Goal: Check status: Check status

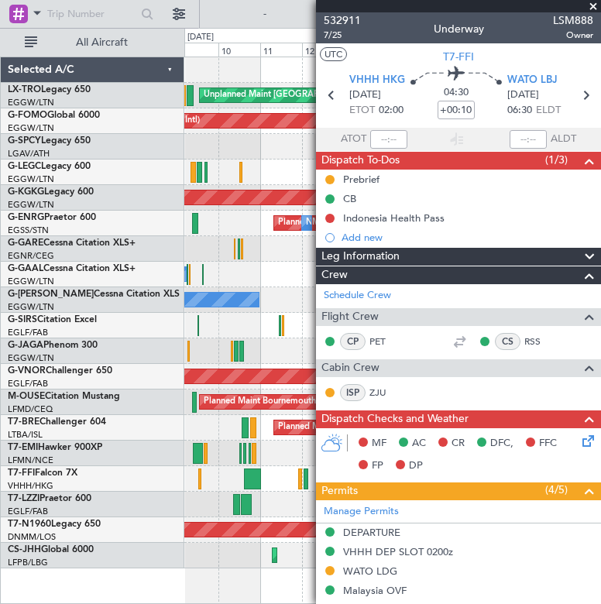
scroll to position [592, 0]
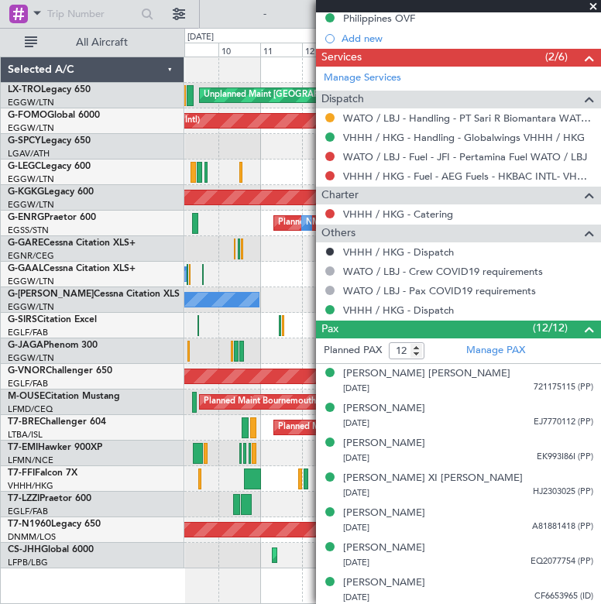
click at [592, 3] on span at bounding box center [593, 7] width 15 height 14
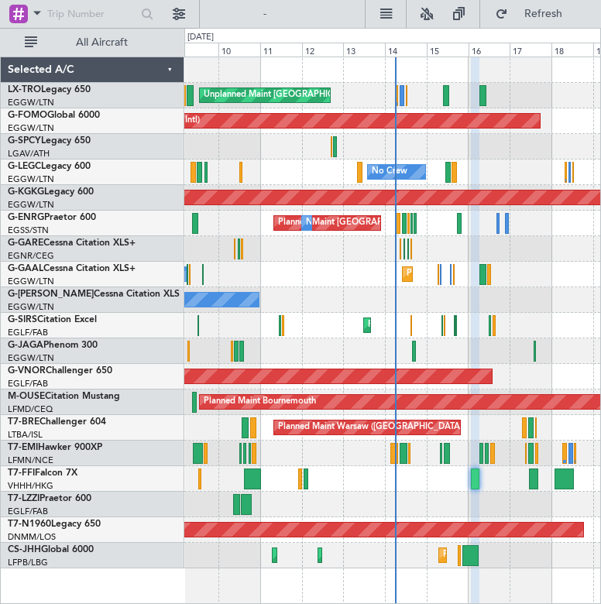
type input "0"
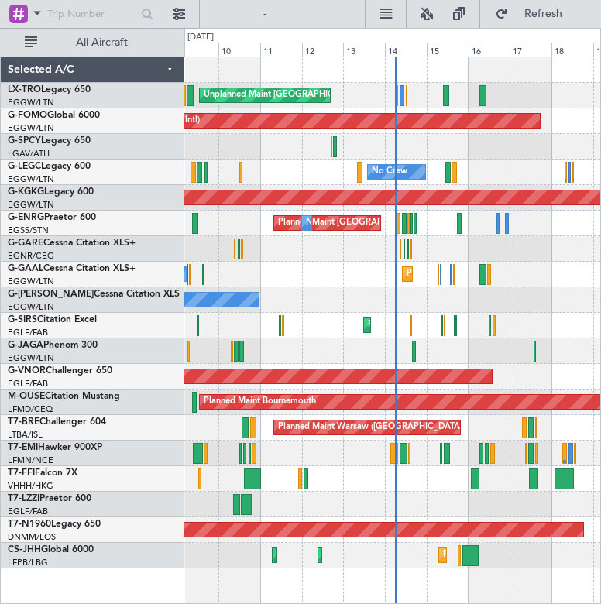
scroll to position [0, 0]
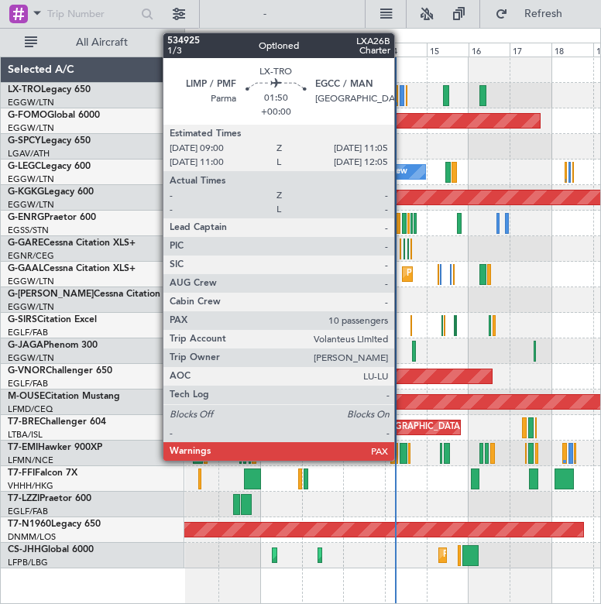
click at [401, 98] on div at bounding box center [402, 95] width 4 height 21
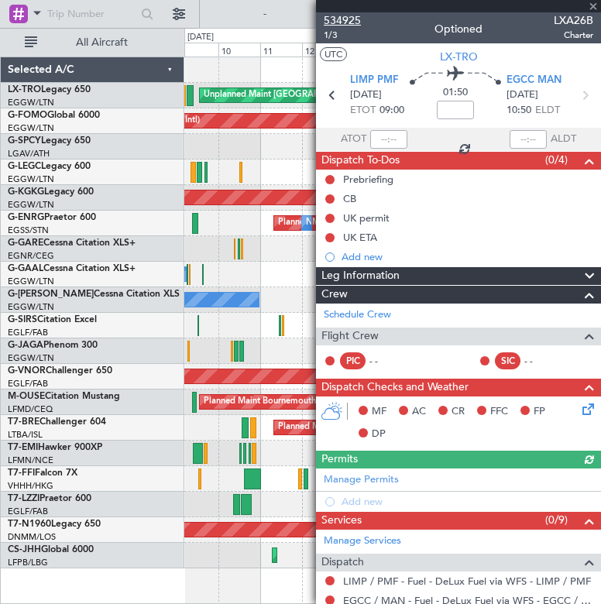
click at [352, 18] on span "534925" at bounding box center [342, 20] width 37 height 16
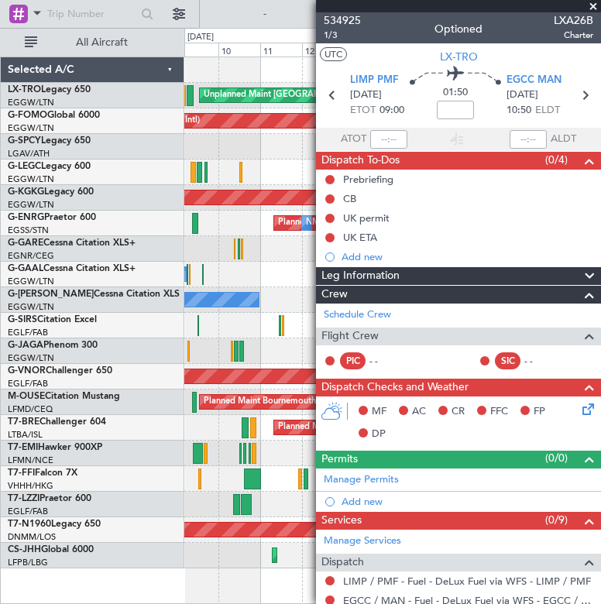
click at [587, 5] on span at bounding box center [593, 7] width 15 height 14
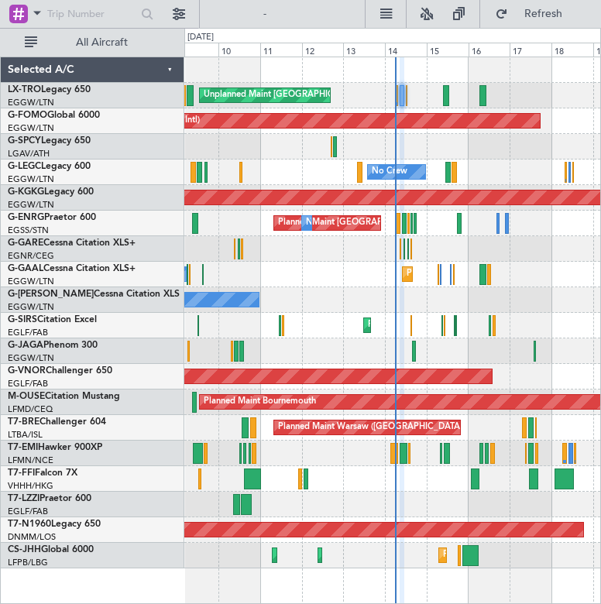
type input "0"
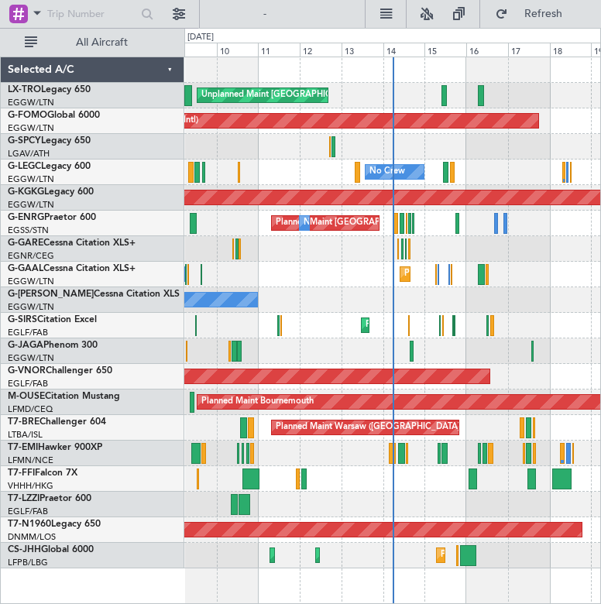
click at [380, 359] on div at bounding box center [392, 351] width 416 height 26
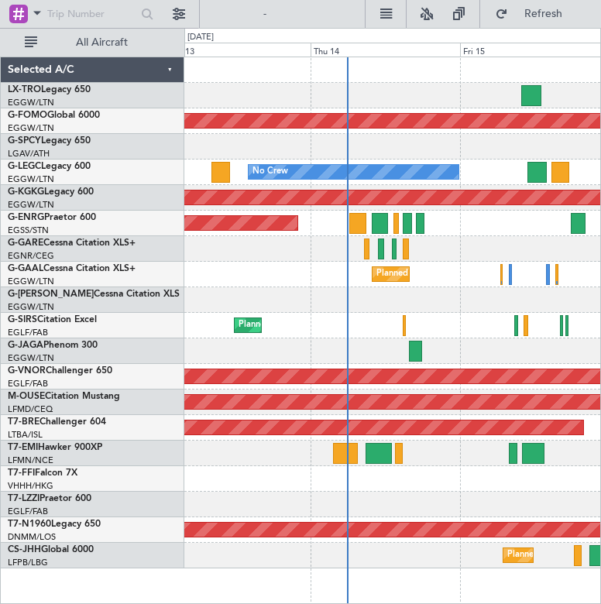
click at [474, 265] on div "Planned Maint" at bounding box center [392, 275] width 416 height 26
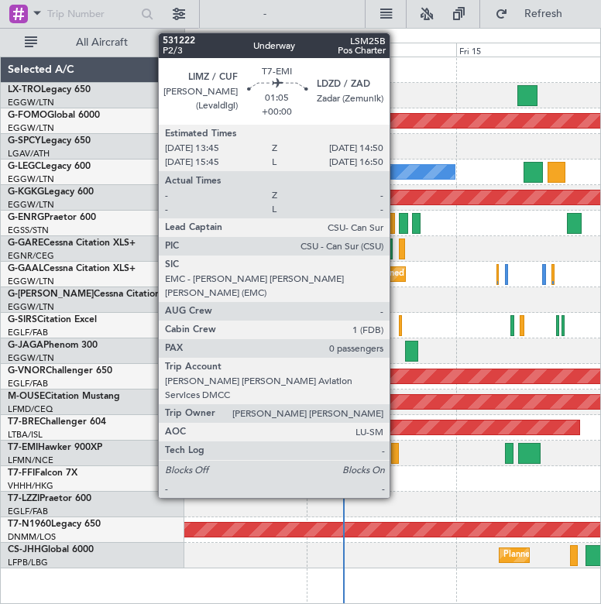
click at [397, 448] on div at bounding box center [394, 453] width 7 height 21
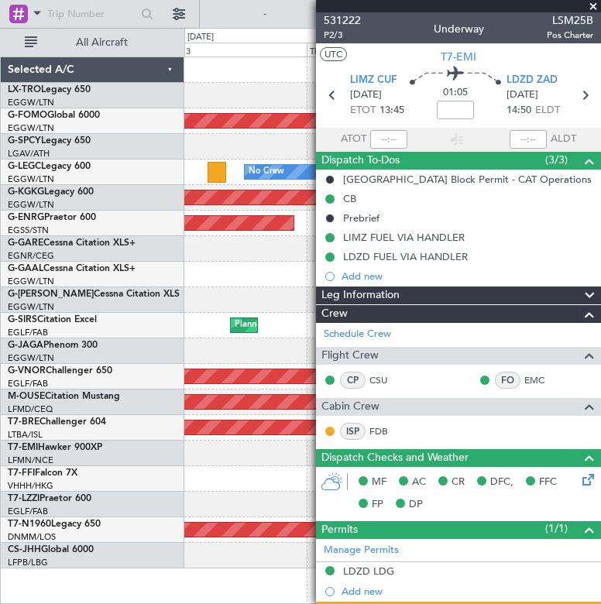
click at [592, 4] on span at bounding box center [593, 7] width 15 height 14
